Goal: Task Accomplishment & Management: Manage account settings

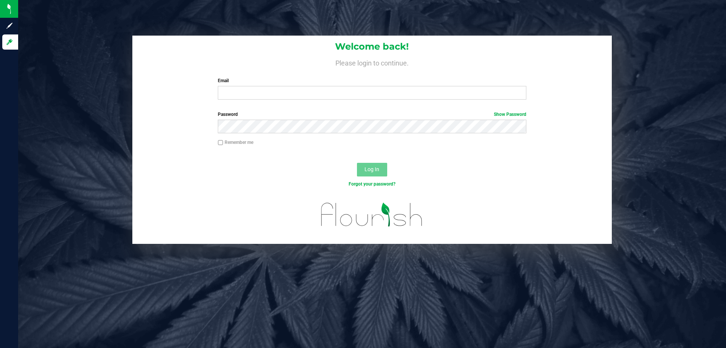
click at [274, 82] on label "Email" at bounding box center [372, 80] width 308 height 7
click at [274, 86] on input "Email" at bounding box center [372, 93] width 308 height 14
click at [270, 88] on input "Email" at bounding box center [372, 93] width 308 height 14
type input "[EMAIL_ADDRESS][DOMAIN_NAME]"
click at [357, 163] on button "Log In" at bounding box center [372, 170] width 30 height 14
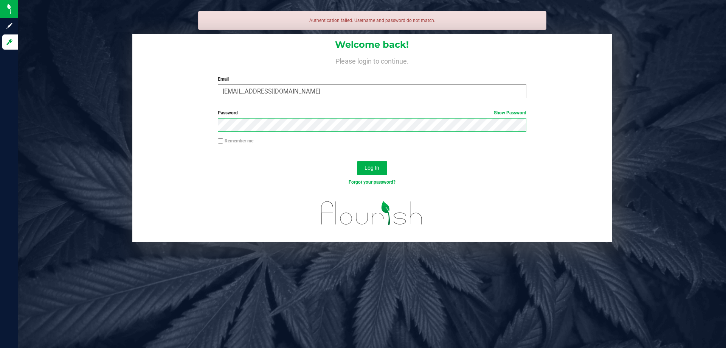
click at [357, 161] on button "Log In" at bounding box center [372, 168] width 30 height 14
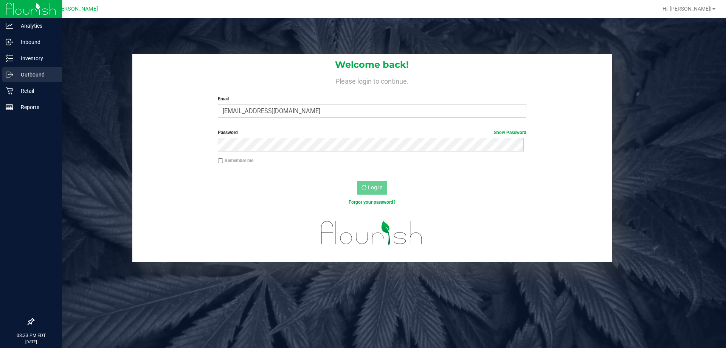
click at [20, 79] on div "Outbound" at bounding box center [32, 74] width 60 height 15
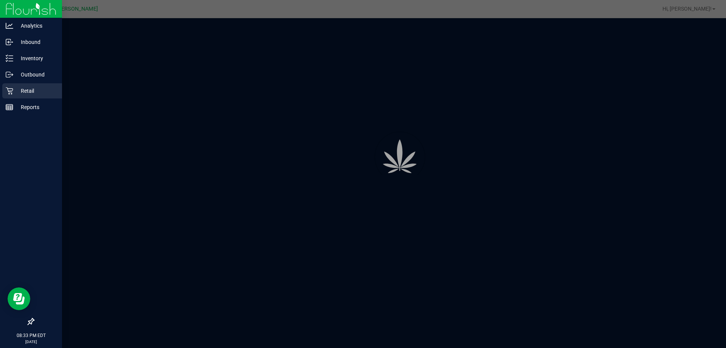
click at [22, 91] on p "Retail" at bounding box center [35, 90] width 45 height 9
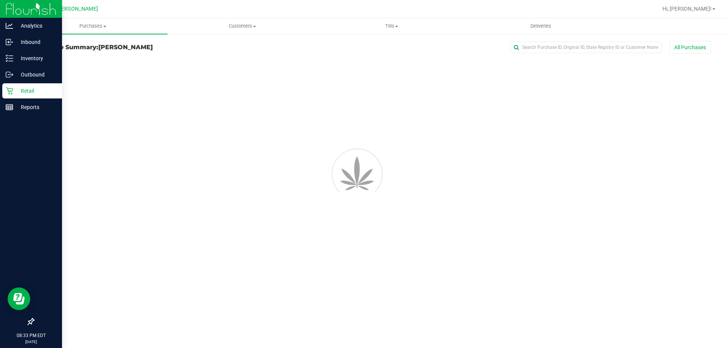
click at [34, 90] on p "Retail" at bounding box center [35, 90] width 45 height 9
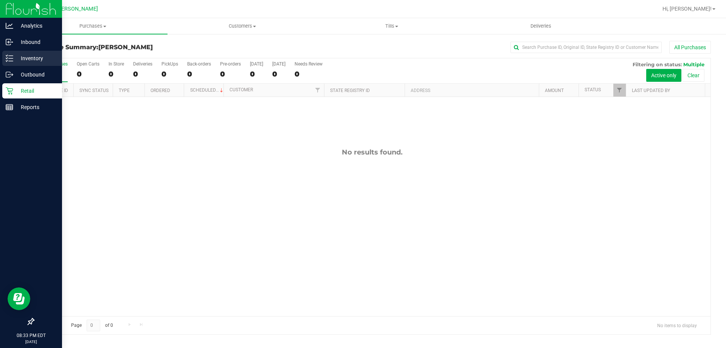
click at [13, 61] on icon at bounding box center [10, 58] width 8 height 8
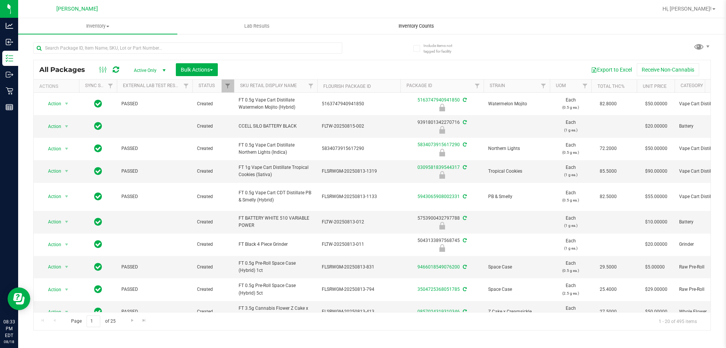
click at [419, 20] on uib-tab-heading "Inventory Counts" at bounding box center [416, 26] width 159 height 15
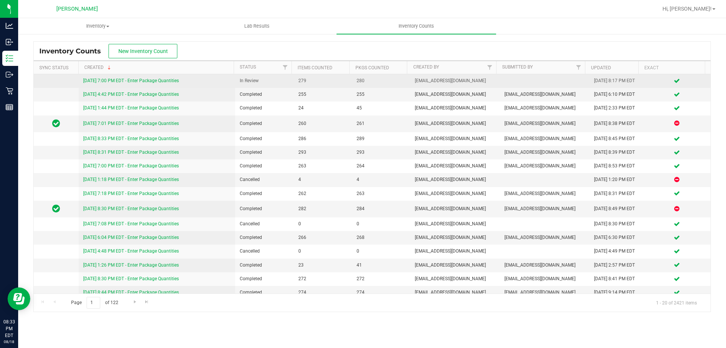
click at [165, 83] on link "[DATE] 7:00 PM EDT - Enter Package Quantities" at bounding box center [131, 80] width 96 height 5
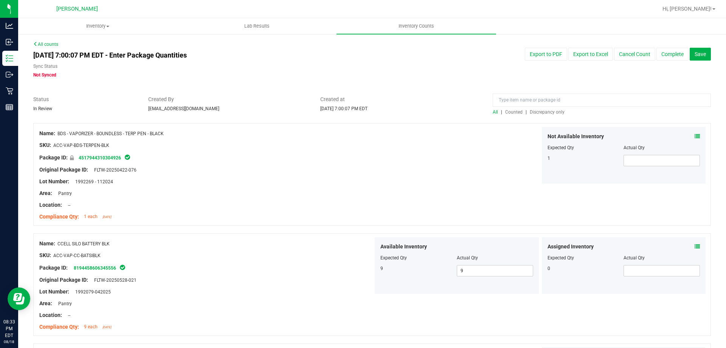
click at [538, 114] on span "Discrepancy only" at bounding box center [547, 111] width 35 height 5
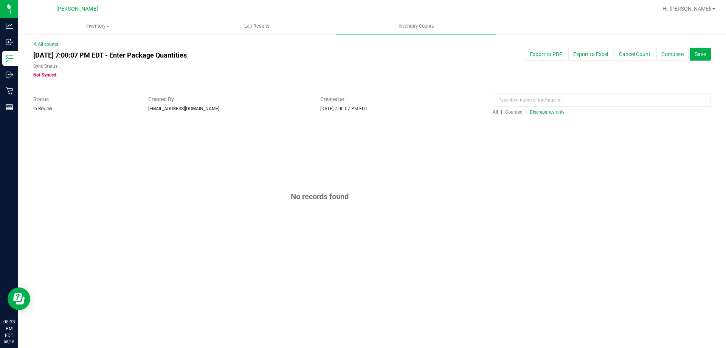
click at [517, 114] on span "Counted" at bounding box center [514, 111] width 17 height 5
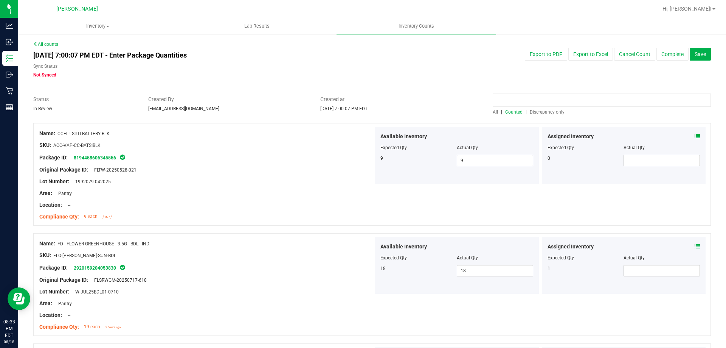
click at [535, 102] on input at bounding box center [602, 99] width 218 height 13
type input "wbv"
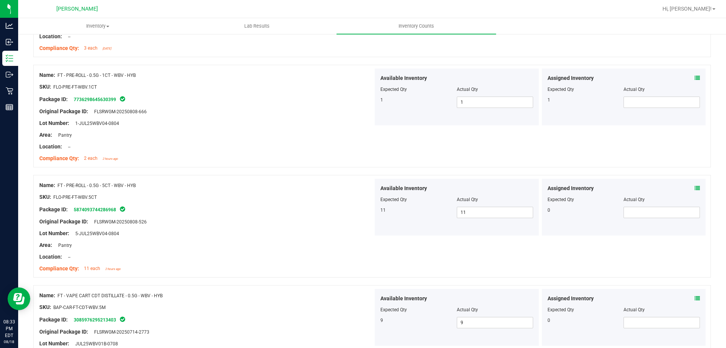
scroll to position [265, 0]
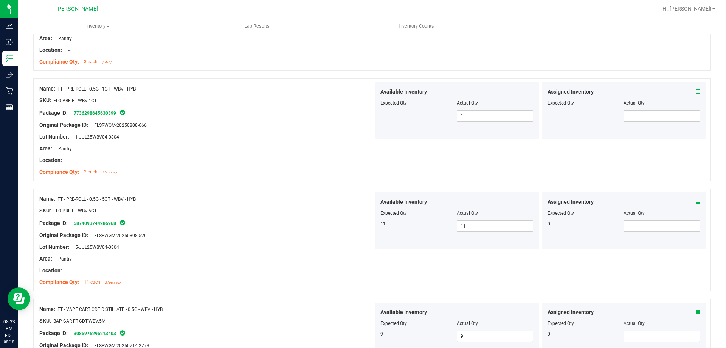
click at [695, 91] on icon at bounding box center [697, 91] width 5 height 5
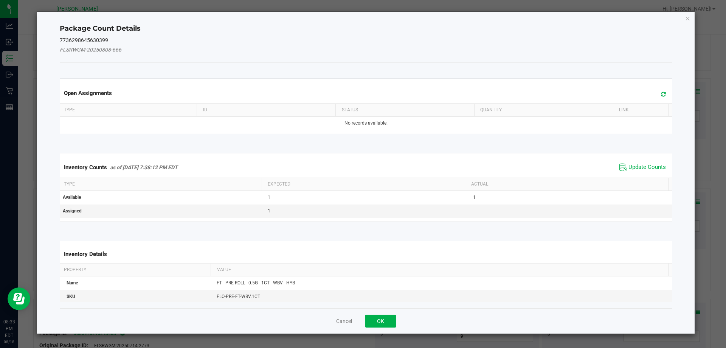
click at [642, 162] on span "Update Counts" at bounding box center [643, 167] width 50 height 11
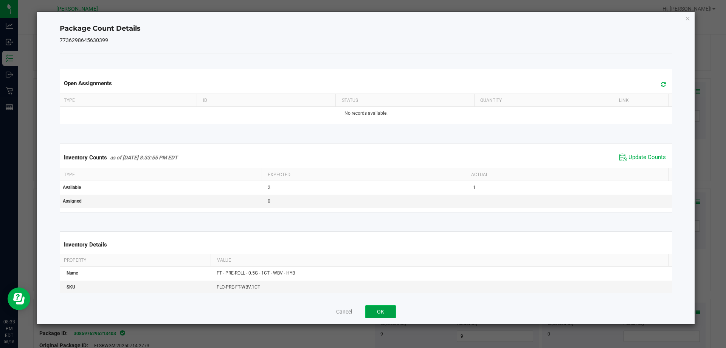
click at [384, 317] on button "OK" at bounding box center [381, 311] width 31 height 13
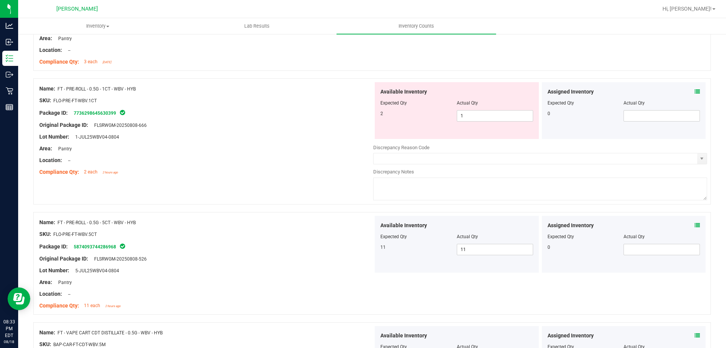
click at [496, 122] on div "Available Inventory Expected Qty Actual Qty 2 1 1" at bounding box center [457, 110] width 164 height 57
click at [496, 115] on span "1 1" at bounding box center [495, 115] width 76 height 11
type input "2"
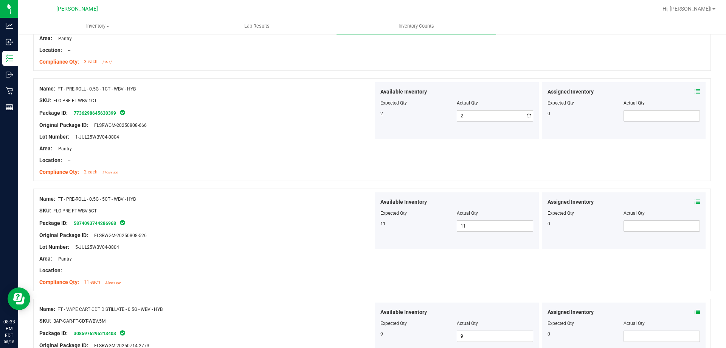
click at [272, 112] on div "Package ID: 7736298645630399" at bounding box center [206, 112] width 334 height 9
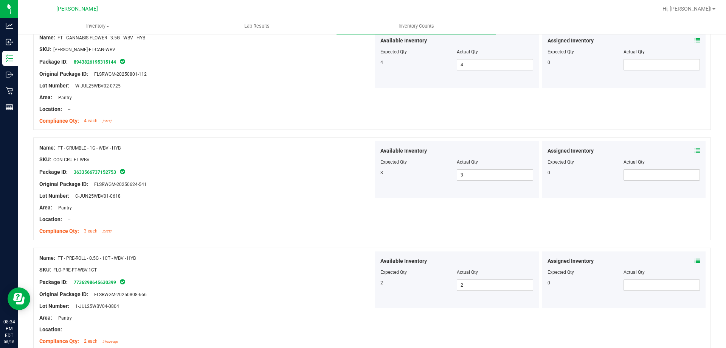
scroll to position [0, 0]
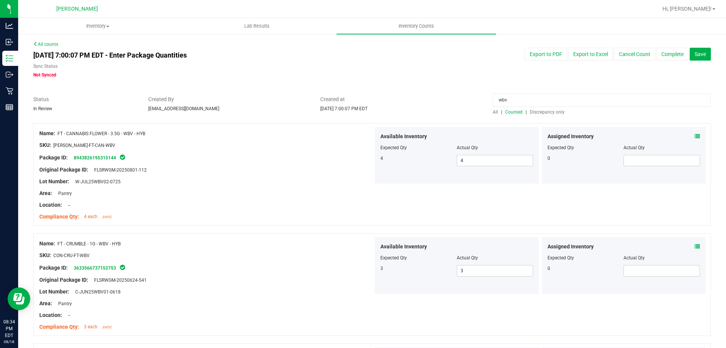
drag, startPoint x: 515, startPoint y: 102, endPoint x: 299, endPoint y: 143, distance: 220.3
type input "lmz"
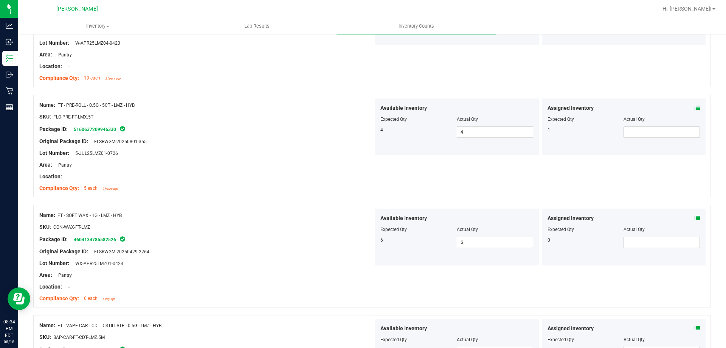
scroll to position [151, 0]
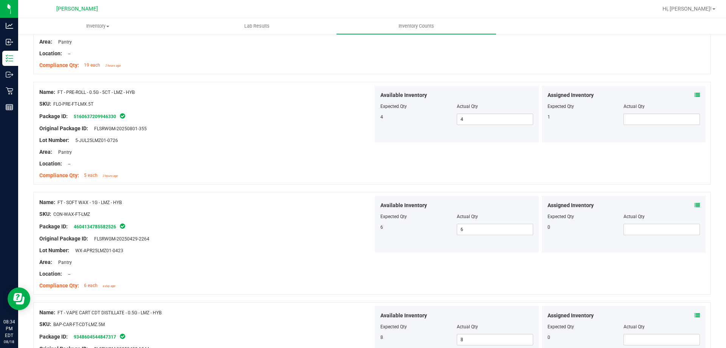
click at [695, 92] on icon at bounding box center [697, 94] width 5 height 5
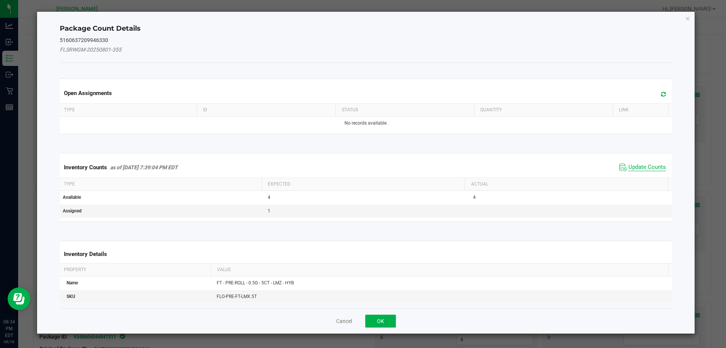
click at [634, 166] on span "Update Counts" at bounding box center [647, 167] width 37 height 8
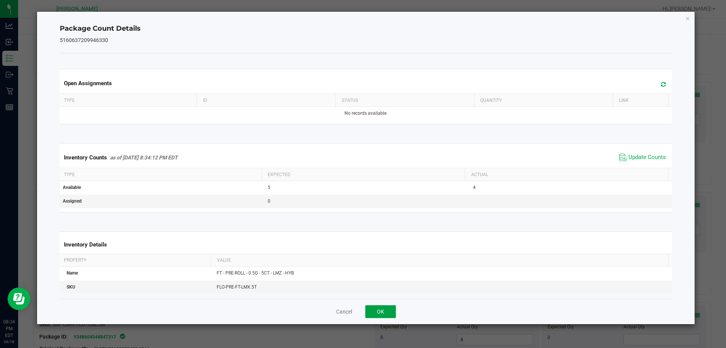
click at [378, 315] on button "OK" at bounding box center [381, 311] width 31 height 13
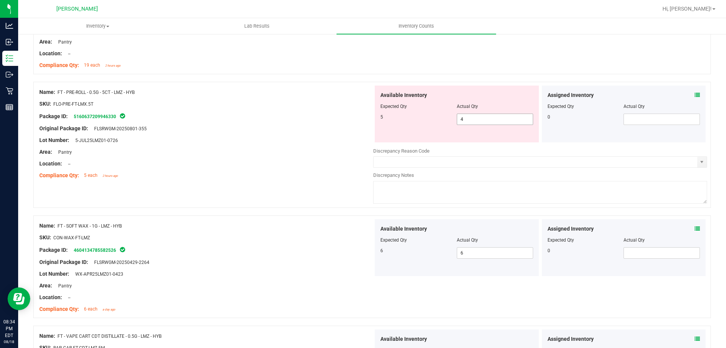
click at [506, 120] on span "4 4" at bounding box center [495, 119] width 76 height 11
type input "5"
click at [180, 155] on div "Area: Pantry" at bounding box center [206, 152] width 334 height 8
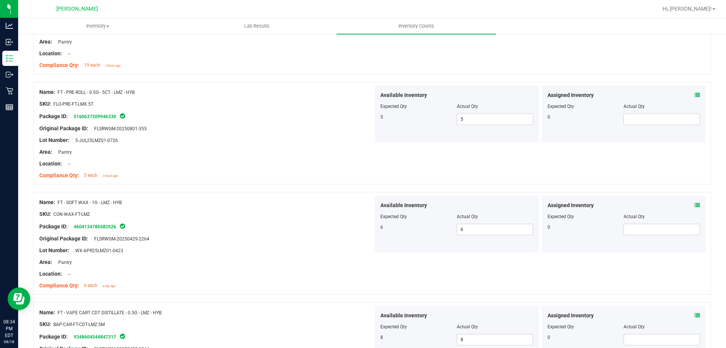
scroll to position [0, 0]
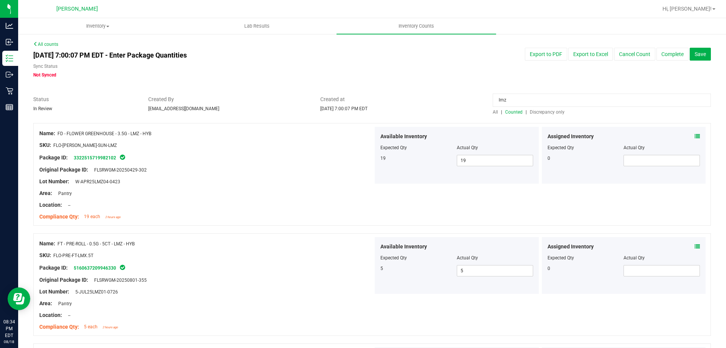
drag, startPoint x: 561, startPoint y: 102, endPoint x: 162, endPoint y: 154, distance: 402.1
type input "dot"
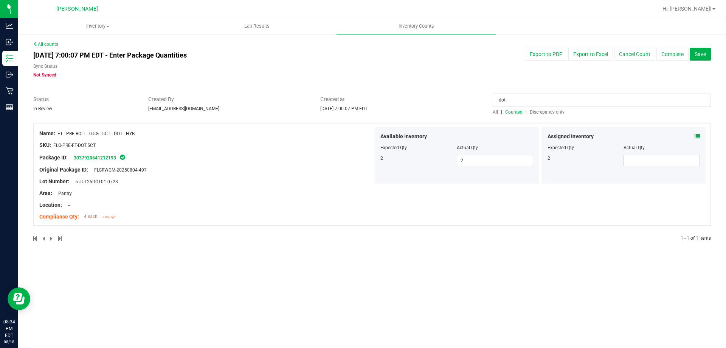
click at [701, 136] on div "Assigned Inventory Expected Qty Actual Qty 2" at bounding box center [624, 155] width 164 height 57
click at [698, 137] on icon at bounding box center [697, 136] width 5 height 5
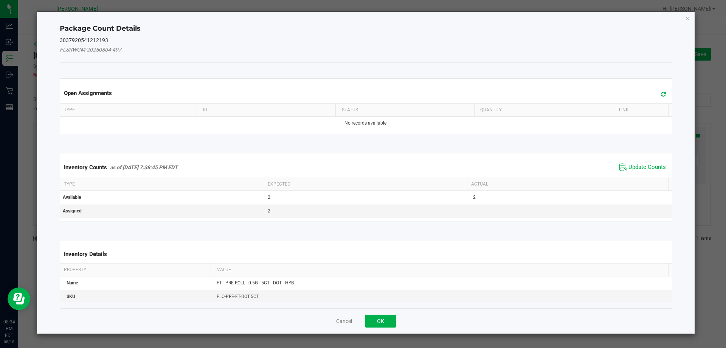
click at [640, 164] on span "Update Counts" at bounding box center [647, 167] width 37 height 8
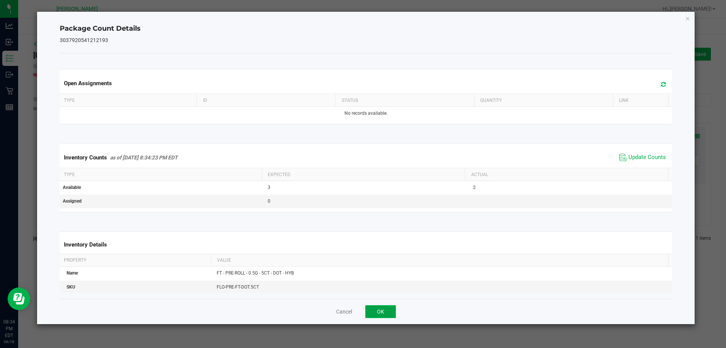
click at [385, 316] on button "OK" at bounding box center [381, 311] width 31 height 13
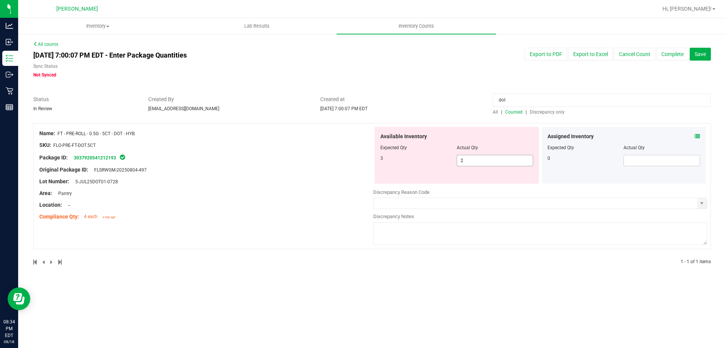
click at [492, 159] on span "2 2" at bounding box center [495, 160] width 76 height 11
type input "3"
click at [282, 188] on div at bounding box center [206, 187] width 334 height 4
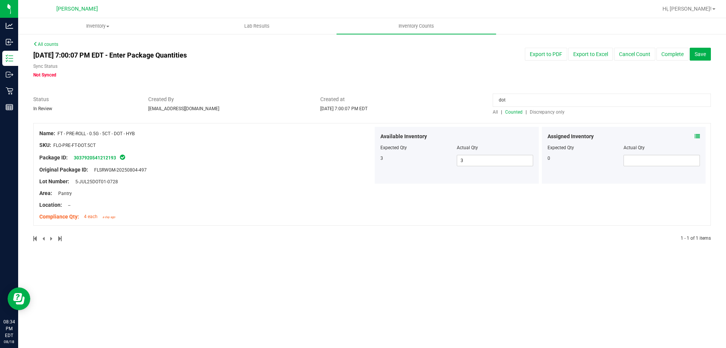
click at [544, 96] on input "dot" at bounding box center [602, 99] width 218 height 13
type input "d"
type input "cuw"
click at [700, 137] on icon at bounding box center [697, 136] width 5 height 5
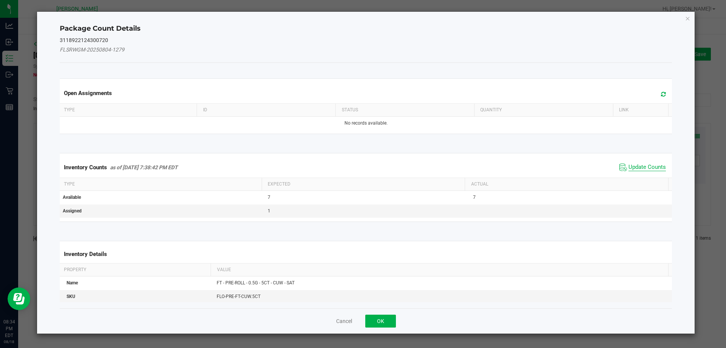
click at [640, 166] on span "Update Counts" at bounding box center [647, 167] width 37 height 8
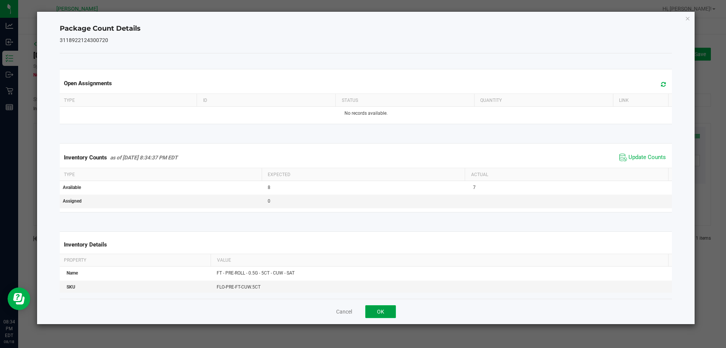
click at [389, 313] on button "OK" at bounding box center [381, 311] width 31 height 13
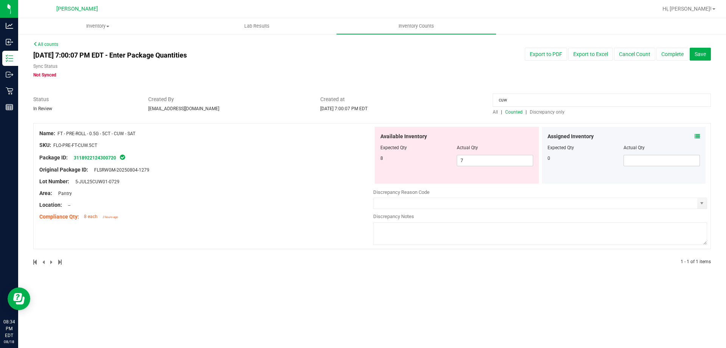
click at [511, 169] on div "Available Inventory Expected Qty Actual Qty 8 7 7" at bounding box center [457, 155] width 164 height 57
click at [508, 155] on span "7 7" at bounding box center [495, 160] width 76 height 11
click at [508, 159] on span "7 7" at bounding box center [495, 160] width 76 height 11
type input "8"
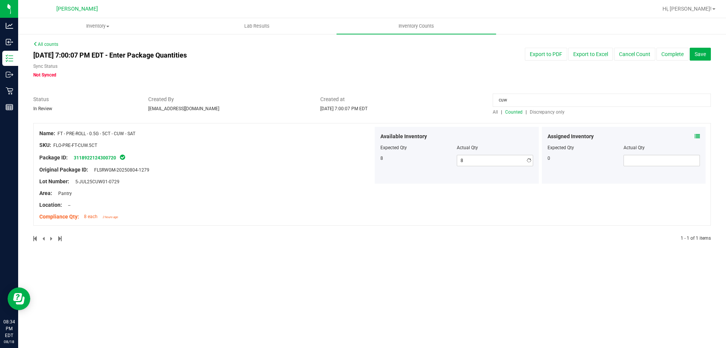
click at [530, 98] on input "cuw" at bounding box center [602, 99] width 218 height 13
type input "c"
type input "dark"
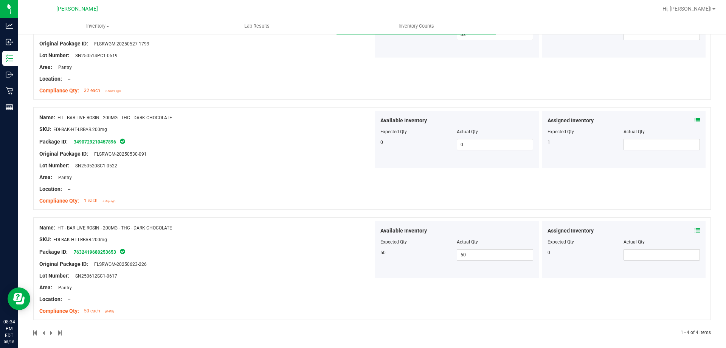
scroll to position [241, 0]
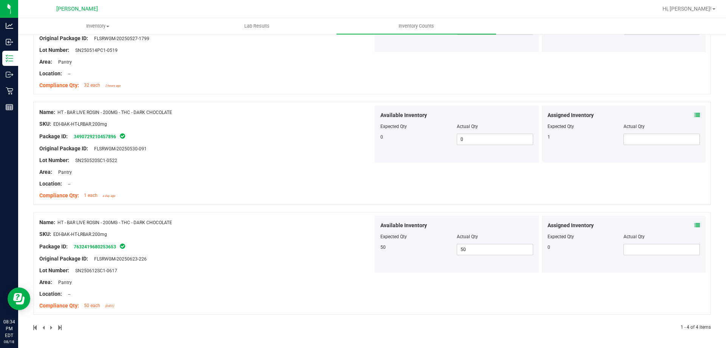
click at [695, 116] on icon at bounding box center [697, 114] width 5 height 5
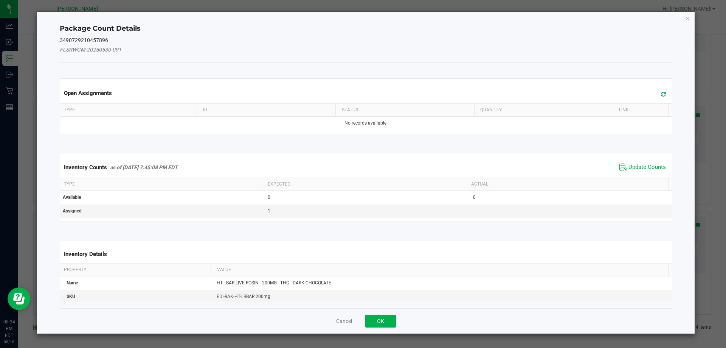
click at [639, 165] on span "Update Counts" at bounding box center [647, 167] width 37 height 8
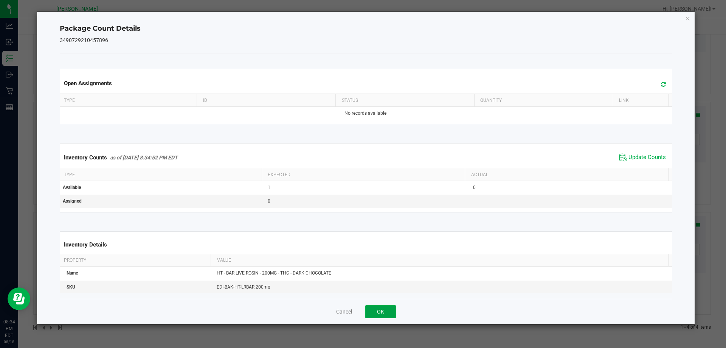
drag, startPoint x: 387, startPoint y: 315, endPoint x: 527, endPoint y: 238, distance: 159.9
click at [387, 314] on button "OK" at bounding box center [381, 311] width 31 height 13
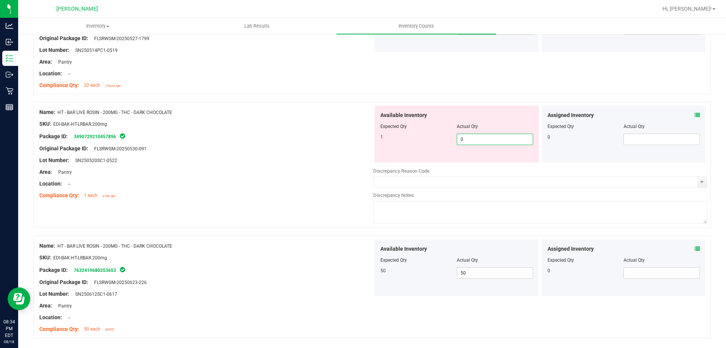
drag, startPoint x: 513, startPoint y: 139, endPoint x: 509, endPoint y: 138, distance: 5.0
click at [511, 138] on span "0 0" at bounding box center [495, 139] width 76 height 11
type input "1"
click at [208, 182] on div "Location: --" at bounding box center [206, 184] width 334 height 8
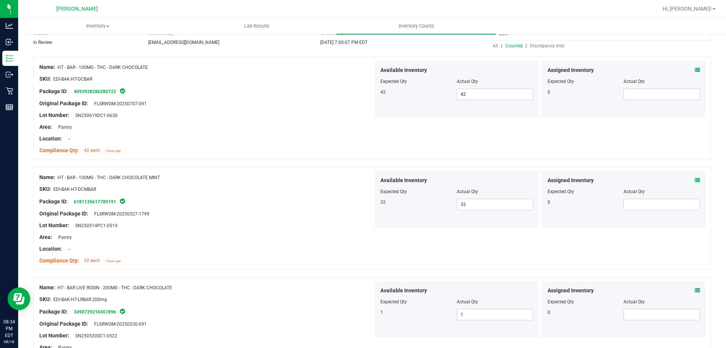
scroll to position [0, 0]
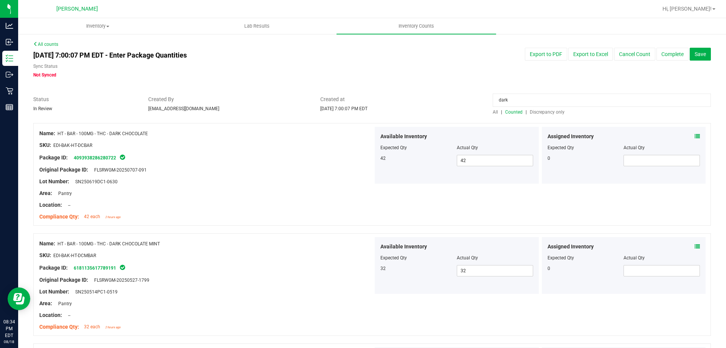
drag, startPoint x: 541, startPoint y: 98, endPoint x: 538, endPoint y: 94, distance: 4.9
click at [540, 97] on input "dark" at bounding box center [602, 99] width 218 height 13
type input "d"
type input "pre"
click at [695, 135] on icon at bounding box center [697, 136] width 5 height 5
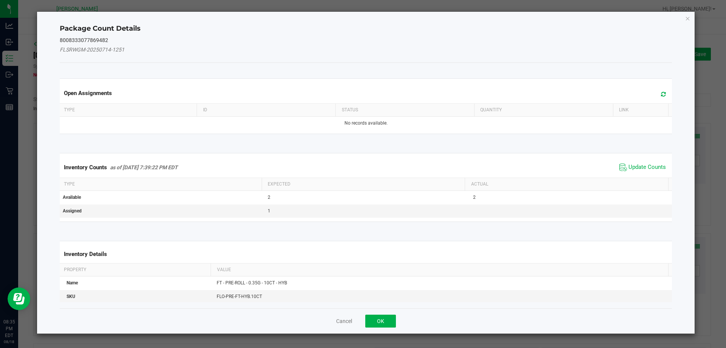
click at [642, 160] on div "Inventory Counts as of [DATE] 7:39:22 PM EDT Update Counts" at bounding box center [366, 167] width 616 height 20
click at [641, 168] on span "Update Counts" at bounding box center [647, 167] width 37 height 8
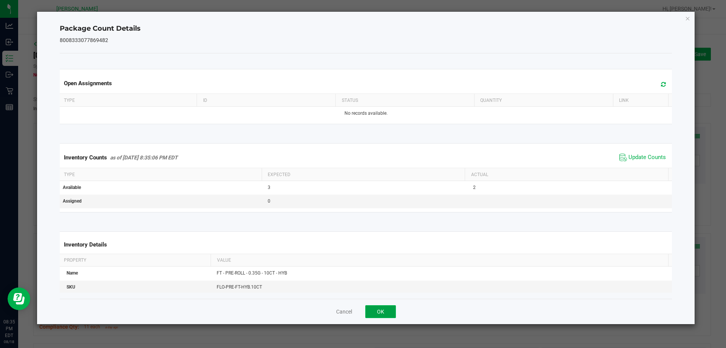
click at [383, 308] on button "OK" at bounding box center [381, 311] width 31 height 13
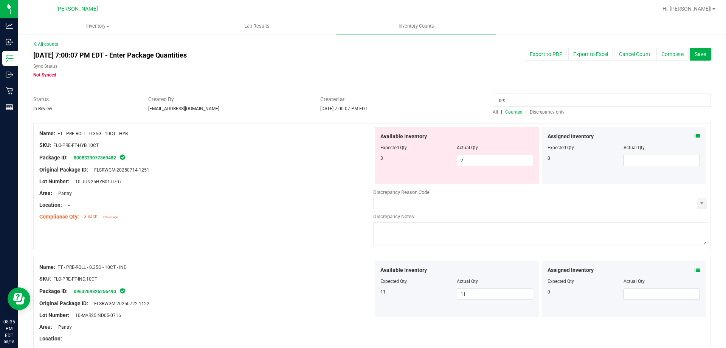
click at [483, 158] on span "2 2" at bounding box center [495, 160] width 76 height 11
type input "3"
click at [568, 99] on input "pre" at bounding box center [602, 99] width 218 height 13
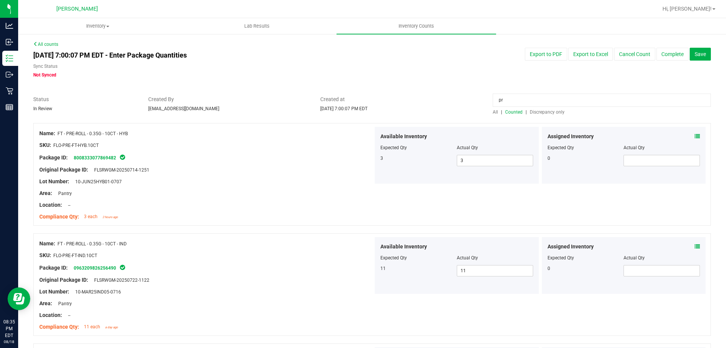
type input "p"
type input "orch"
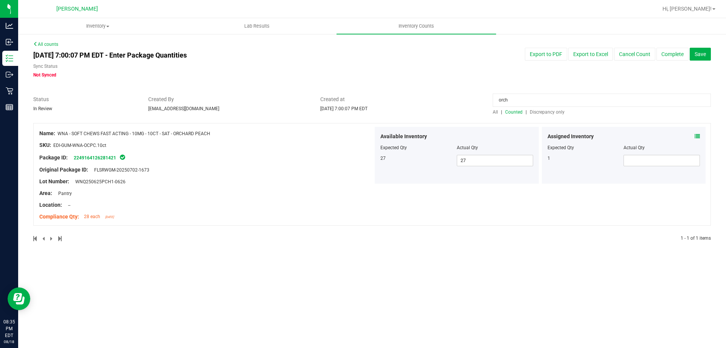
click at [697, 135] on icon at bounding box center [697, 136] width 5 height 5
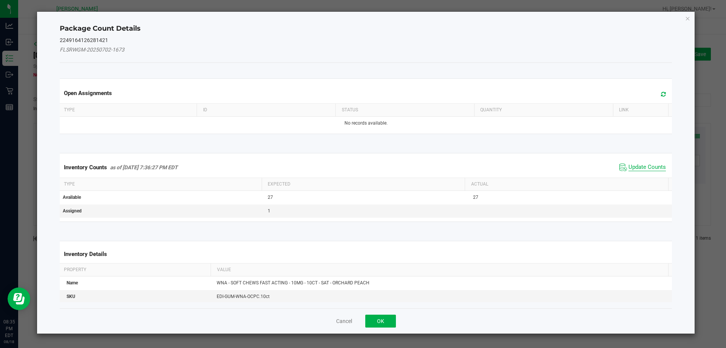
click at [642, 167] on span "Update Counts" at bounding box center [647, 167] width 37 height 8
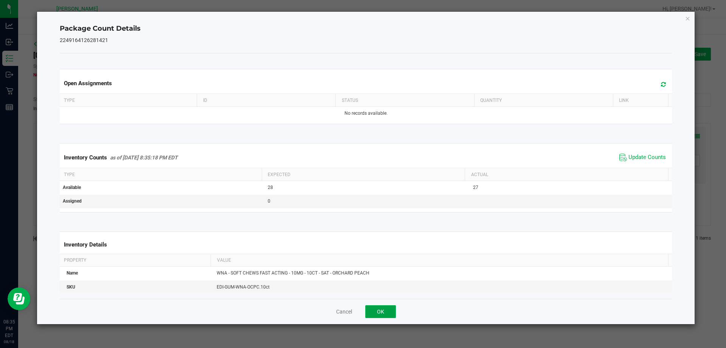
click at [384, 311] on button "OK" at bounding box center [381, 311] width 31 height 13
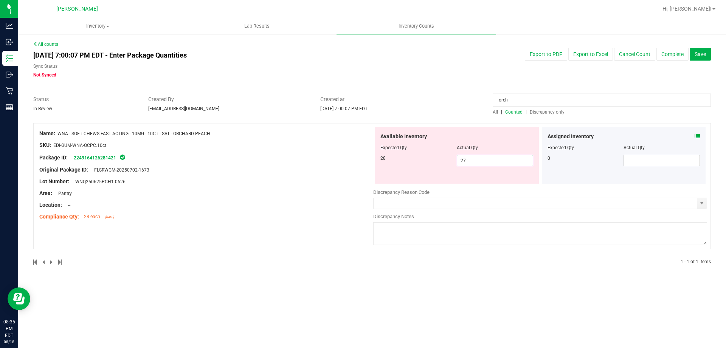
click at [509, 160] on span "27 27" at bounding box center [495, 160] width 76 height 11
type input "28"
click at [325, 173] on div "Name: WNA - SOFT CHEWS FAST ACTING - 10MG - 10CT - SAT - ORCHARD PEACH SKU: EDI…" at bounding box center [206, 175] width 334 height 96
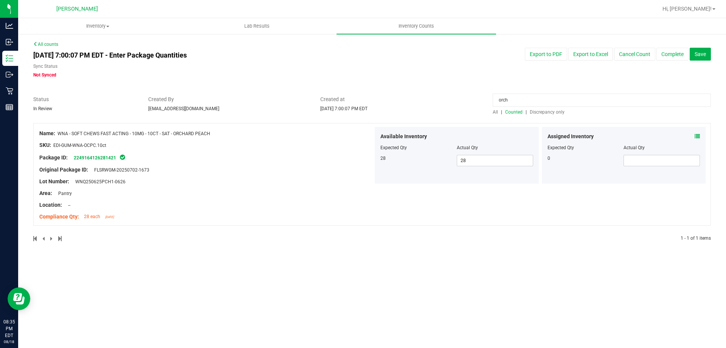
click at [523, 98] on input "orch" at bounding box center [602, 99] width 218 height 13
type input "o"
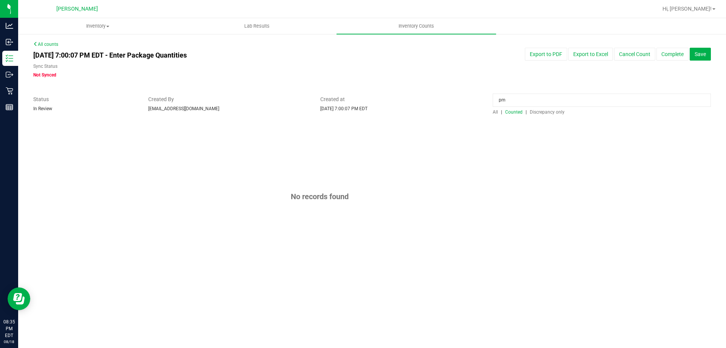
type input "p"
type input "e"
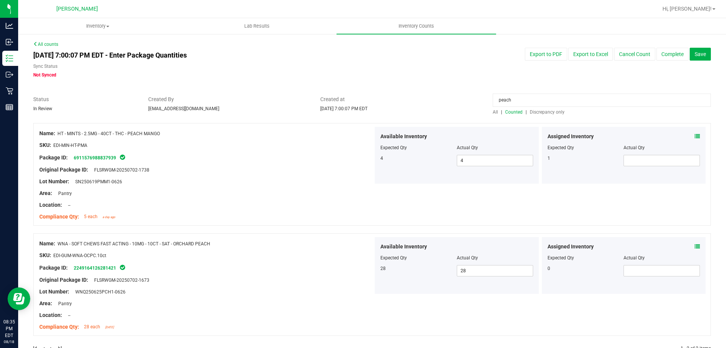
type input "peach"
click at [695, 137] on icon at bounding box center [697, 136] width 5 height 5
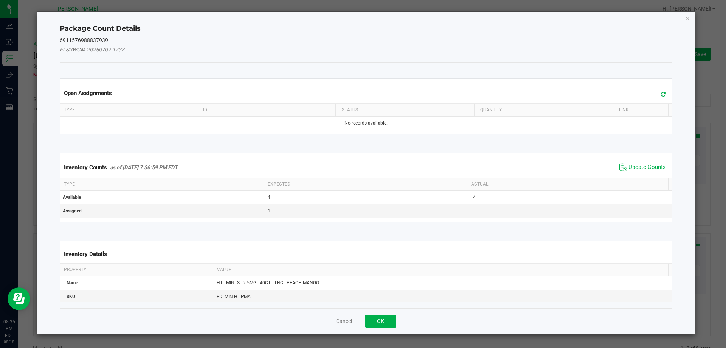
click at [648, 165] on span "Update Counts" at bounding box center [647, 167] width 37 height 8
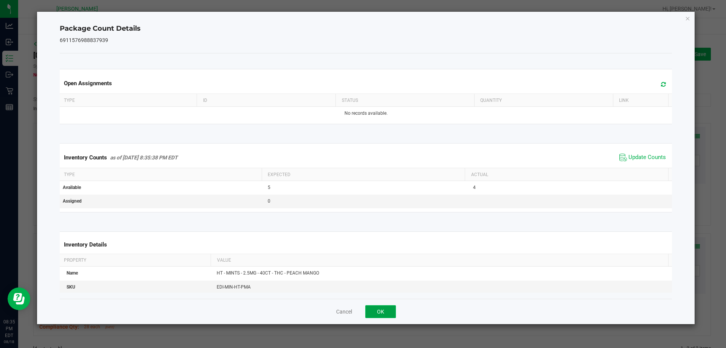
click at [385, 315] on button "OK" at bounding box center [381, 311] width 31 height 13
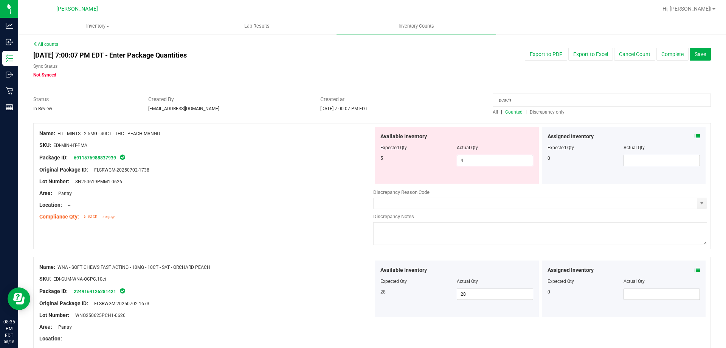
click at [493, 160] on span "4 4" at bounding box center [495, 160] width 76 height 11
type input "5"
click at [243, 152] on div at bounding box center [206, 151] width 334 height 4
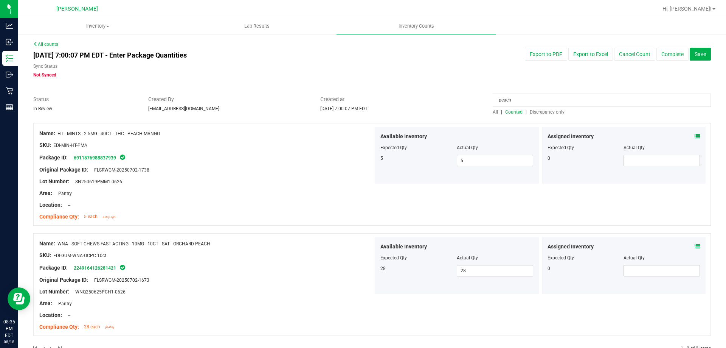
drag, startPoint x: 549, startPoint y: 102, endPoint x: 116, endPoint y: 113, distance: 433.4
click at [116, 113] on div "Status In Review Created By [EMAIL_ADDRESS][DOMAIN_NAME] Created at [DATE] 7:00…" at bounding box center [372, 105] width 689 height 20
type input "mango"
click at [695, 247] on div "Assigned Inventory Expected Qty Actual Qty 1" at bounding box center [624, 265] width 164 height 57
click at [695, 244] on icon at bounding box center [697, 246] width 5 height 5
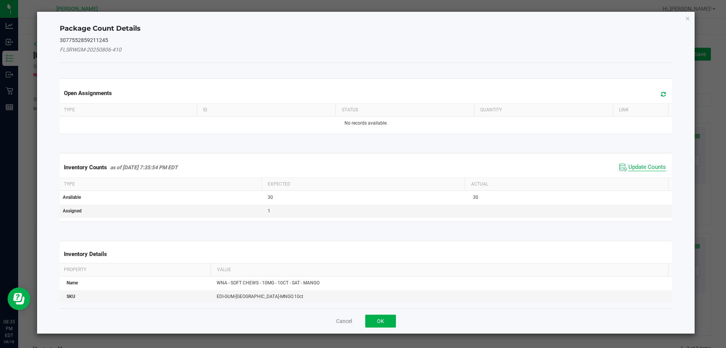
click at [642, 169] on span "Update Counts" at bounding box center [647, 167] width 37 height 8
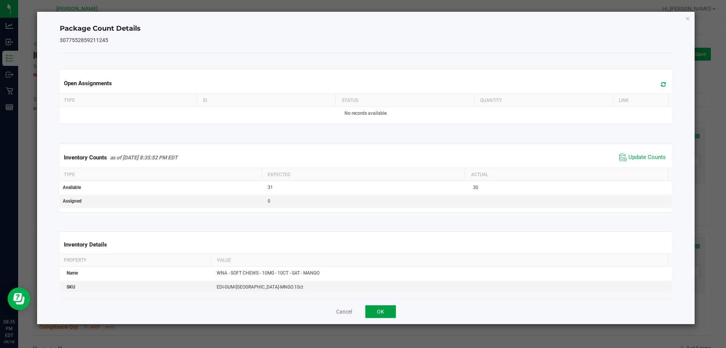
click at [389, 309] on button "OK" at bounding box center [381, 311] width 31 height 13
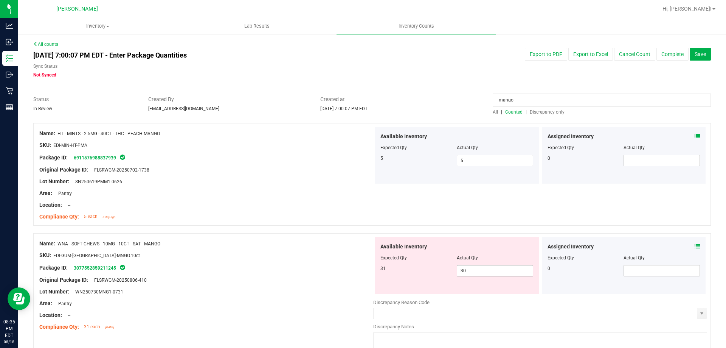
drag, startPoint x: 513, startPoint y: 283, endPoint x: 513, endPoint y: 276, distance: 6.8
click at [513, 280] on div "Available Inventory Expected Qty Actual Qty 31 30 30" at bounding box center [457, 265] width 164 height 57
click at [510, 274] on span "30 30" at bounding box center [495, 270] width 76 height 11
type input "31"
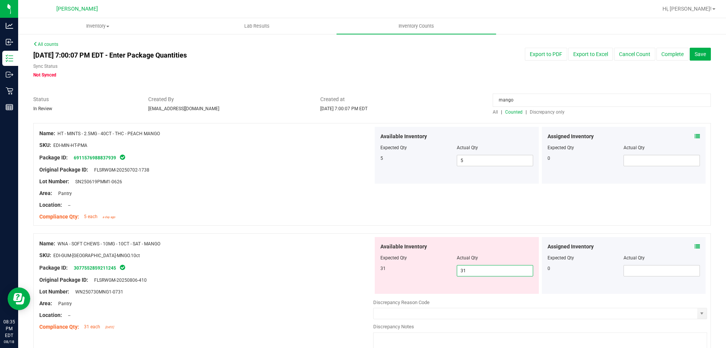
click at [242, 234] on div "Name: WNA - SOFT CHEWS - 10MG - 10CT - SAT - MANGO SKU: EDI-GUM-[GEOGRAPHIC_DAT…" at bounding box center [372, 296] width 678 height 126
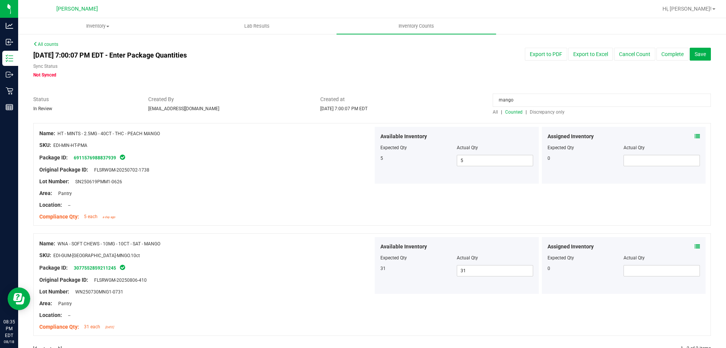
drag, startPoint x: 569, startPoint y: 93, endPoint x: 569, endPoint y: 98, distance: 4.5
click at [569, 98] on input "mango" at bounding box center [602, 99] width 218 height 13
drag, startPoint x: 376, startPoint y: 82, endPoint x: 191, endPoint y: 103, distance: 185.5
click at [247, 100] on div "Status In Review Created By [EMAIL_ADDRESS][DOMAIN_NAME] Created at [DATE] 7:00…" at bounding box center [372, 105] width 689 height 20
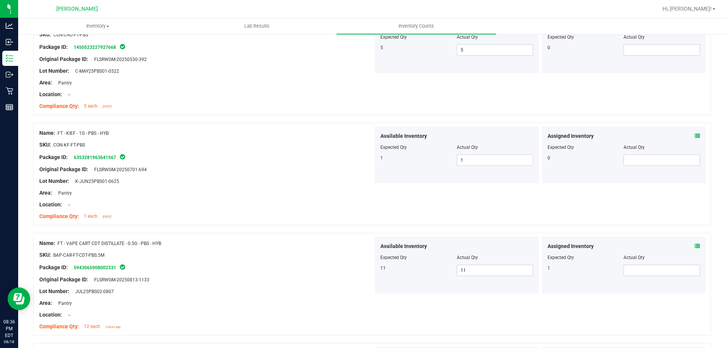
scroll to position [189, 0]
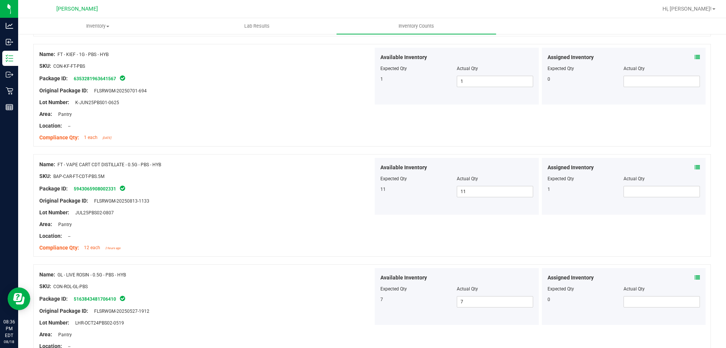
type input "pbs"
click at [695, 166] on icon at bounding box center [697, 167] width 5 height 5
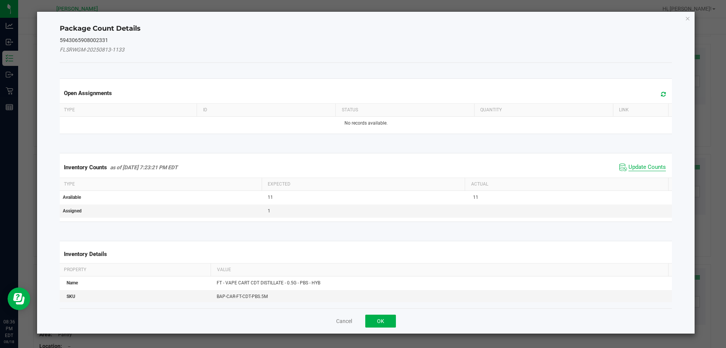
click at [630, 163] on span "Update Counts" at bounding box center [647, 167] width 37 height 8
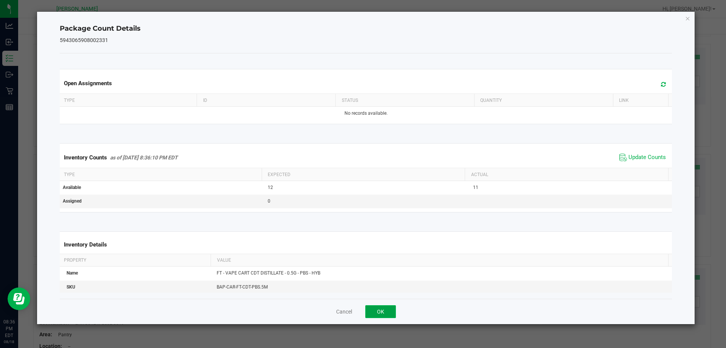
click at [383, 308] on button "OK" at bounding box center [381, 311] width 31 height 13
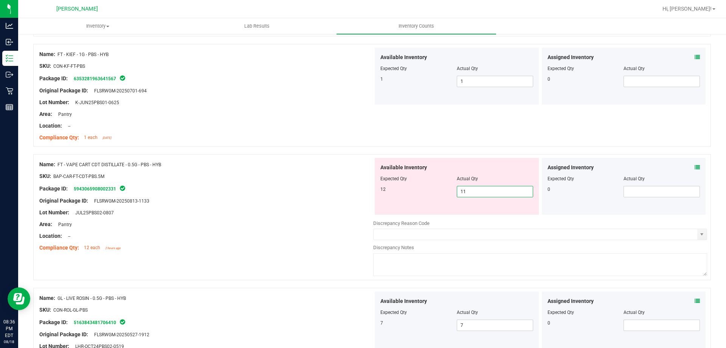
click at [497, 194] on span "11 11" at bounding box center [495, 191] width 76 height 11
type input "12"
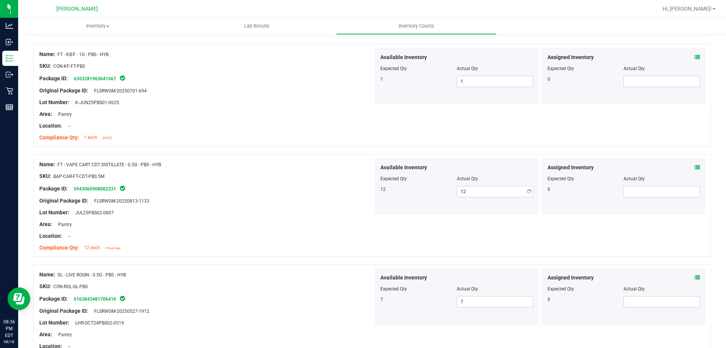
click at [79, 184] on div "Package ID: 5943065908002331" at bounding box center [206, 188] width 334 height 9
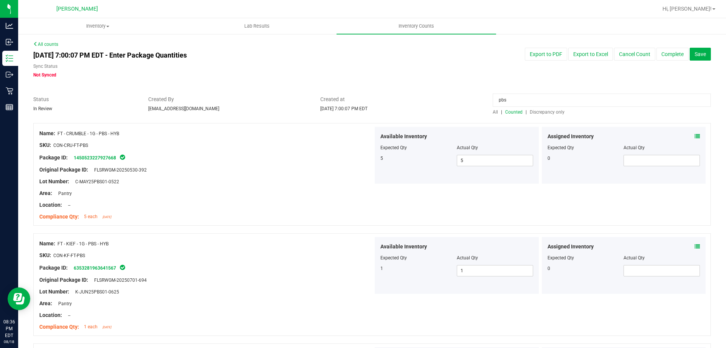
click at [543, 114] on span "Discrepancy only" at bounding box center [547, 111] width 35 height 5
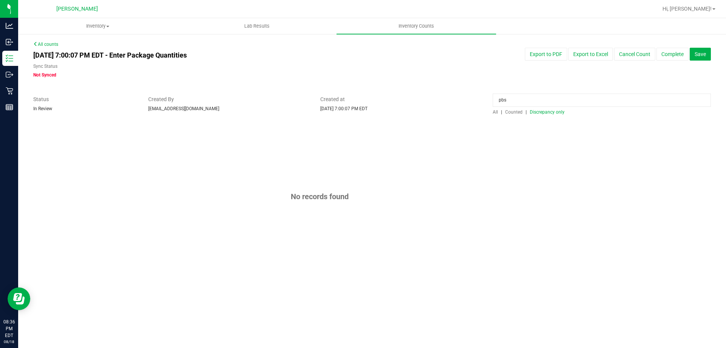
click at [516, 106] on input "pbs" at bounding box center [602, 99] width 218 height 13
type input "p"
click at [543, 114] on span "Discrepancy only" at bounding box center [547, 111] width 35 height 5
click at [681, 60] on button "Complete" at bounding box center [673, 54] width 32 height 13
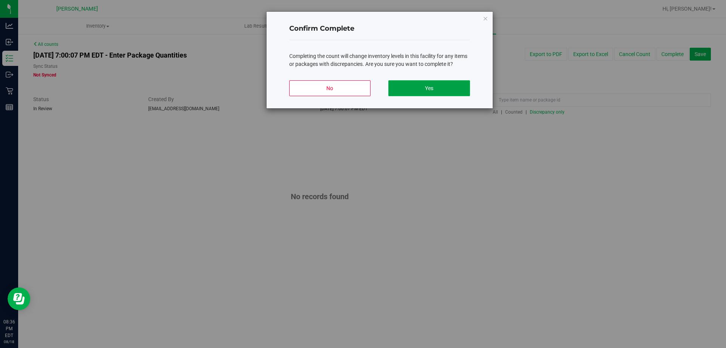
click at [446, 89] on button "Yes" at bounding box center [429, 88] width 81 height 16
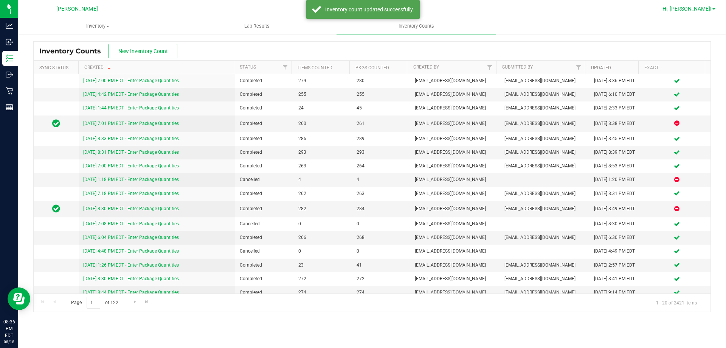
click at [709, 9] on span "Hi, [PERSON_NAME]!" at bounding box center [687, 9] width 49 height 6
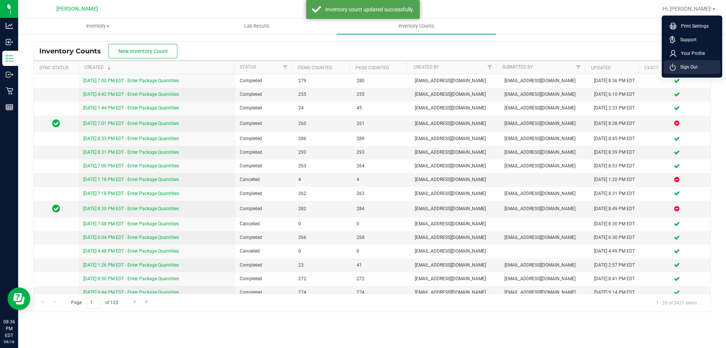
click at [690, 64] on span "Sign Out" at bounding box center [687, 67] width 22 height 8
